Goal: Navigation & Orientation: Find specific page/section

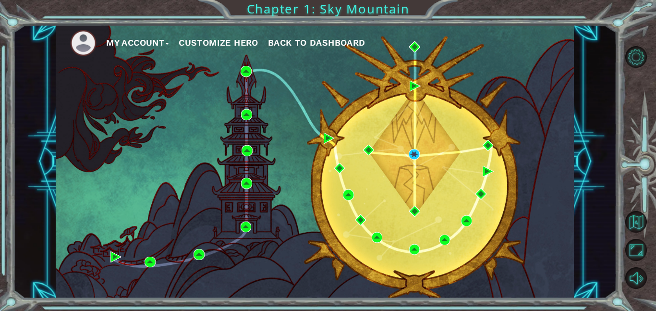
click at [160, 42] on button "My Account" at bounding box center [137, 43] width 63 height 14
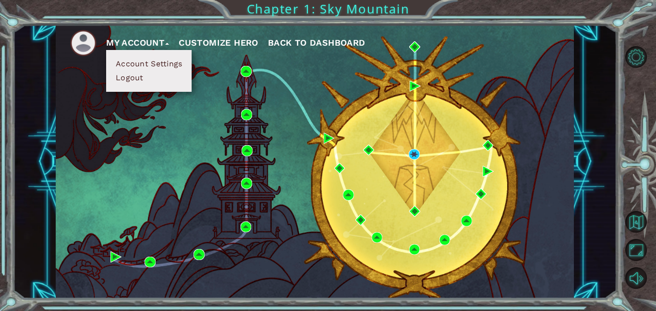
click at [140, 44] on button "My Account" at bounding box center [137, 43] width 63 height 14
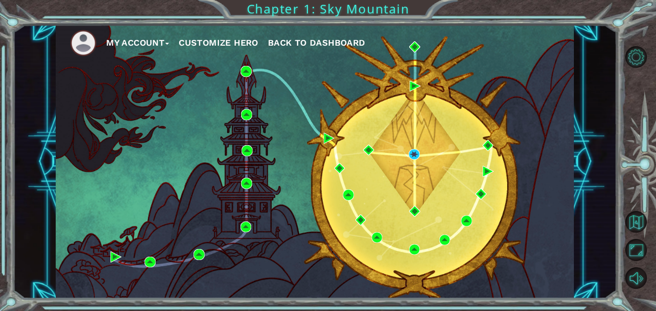
click at [308, 48] on button "Back to Dashboard" at bounding box center [317, 43] width 98 height 14
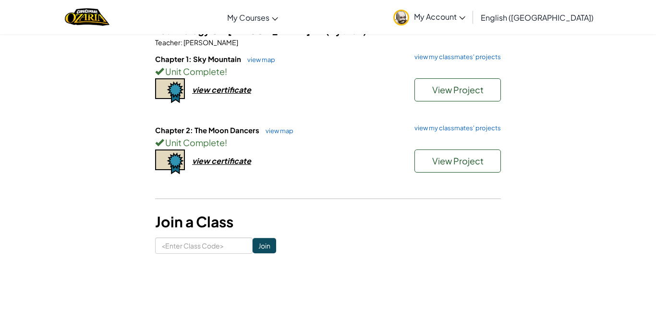
scroll to position [95, 0]
